Goal: Task Accomplishment & Management: Use online tool/utility

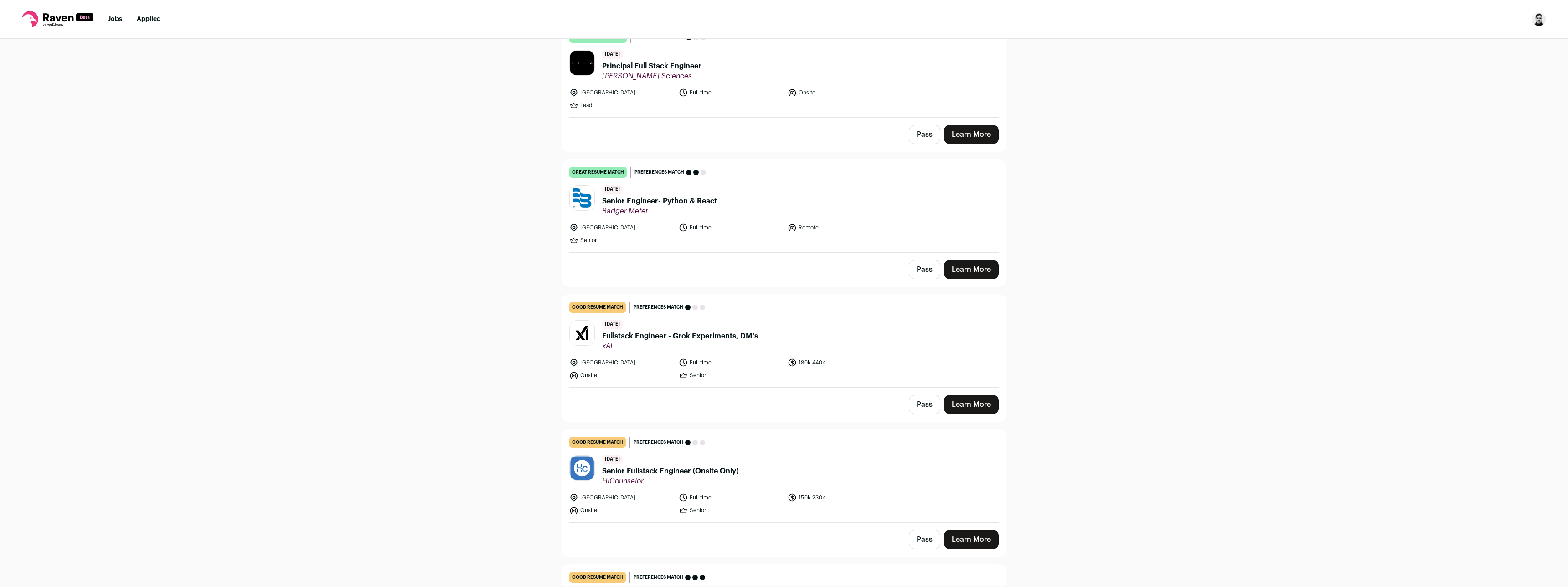
scroll to position [121, 0]
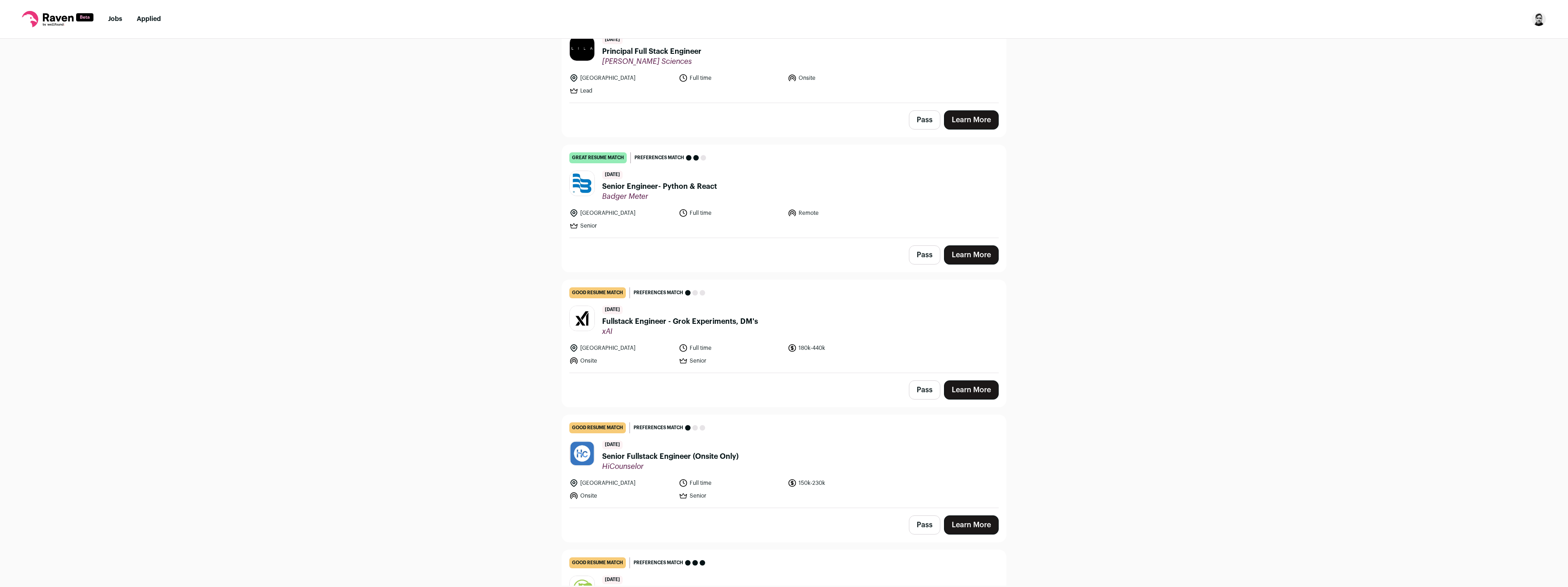
click at [348, 166] on div "Top job picks for you 20 results Hide jobs missing dealbreakers? September 16th…" at bounding box center [784, 312] width 1568 height 547
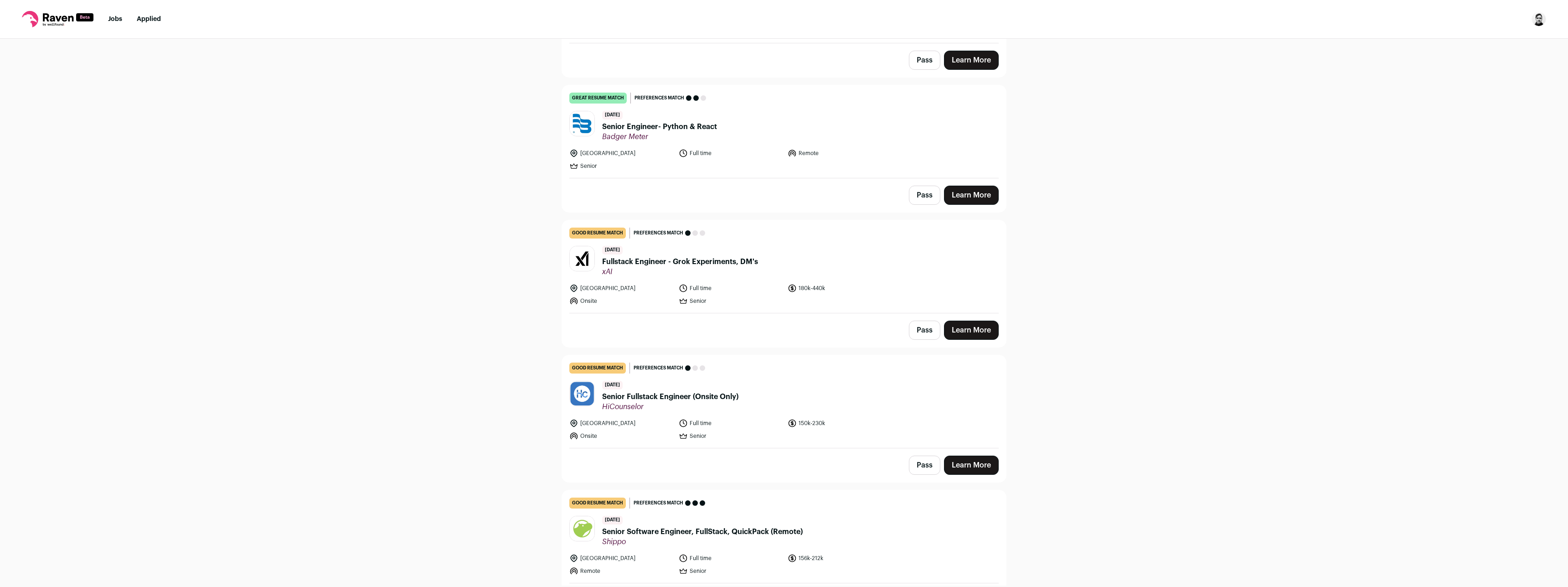
scroll to position [181, 0]
click at [406, 295] on div "Top job picks for you 20 results Hide jobs missing dealbreakers? September 16th…" at bounding box center [784, 312] width 1568 height 547
